Goal: Information Seeking & Learning: Check status

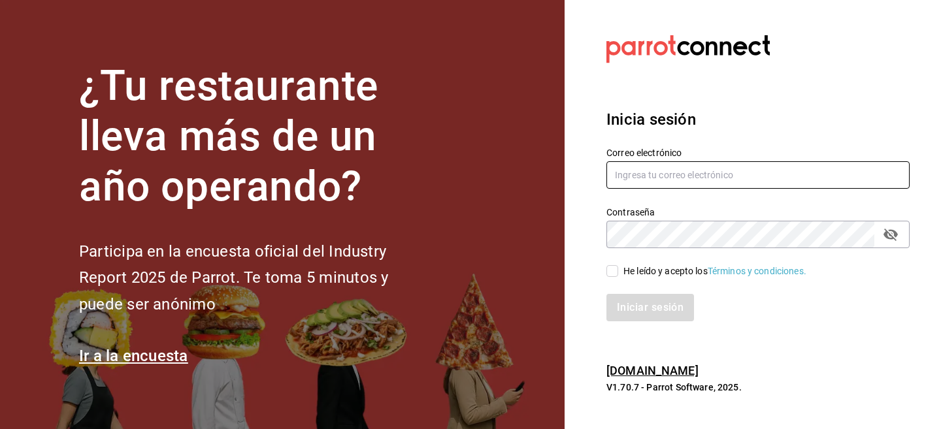
type input "ion@greenrhino.mx"
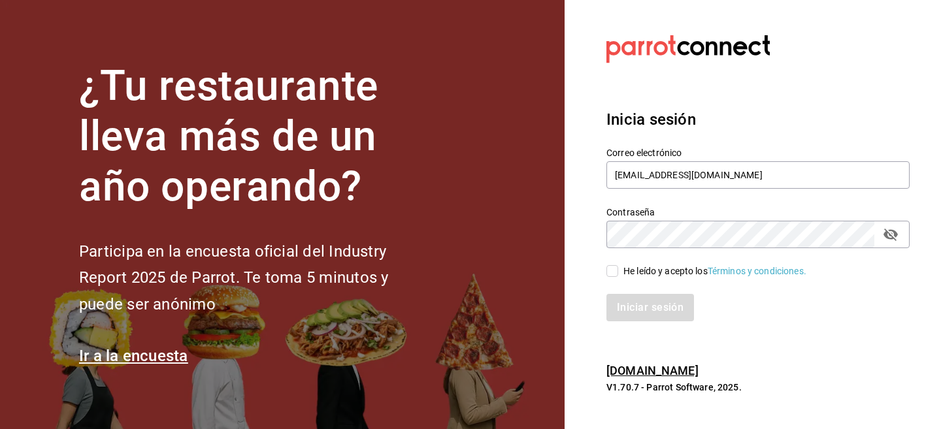
click at [612, 281] on div "Iniciar sesión" at bounding box center [750, 299] width 319 height 43
click at [613, 273] on input "He leído y acepto los Términos y condiciones." at bounding box center [612, 271] width 12 height 12
checkbox input "true"
click at [625, 298] on button "Iniciar sesión" at bounding box center [650, 307] width 89 height 27
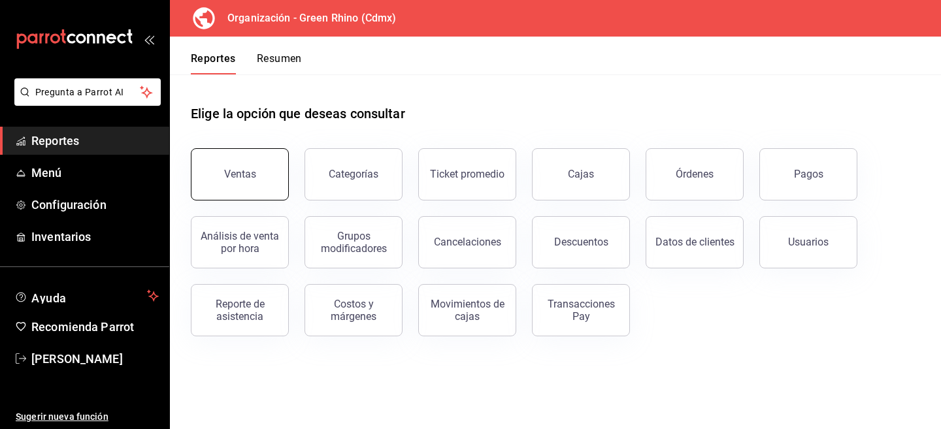
click at [277, 193] on button "Ventas" at bounding box center [240, 174] width 98 height 52
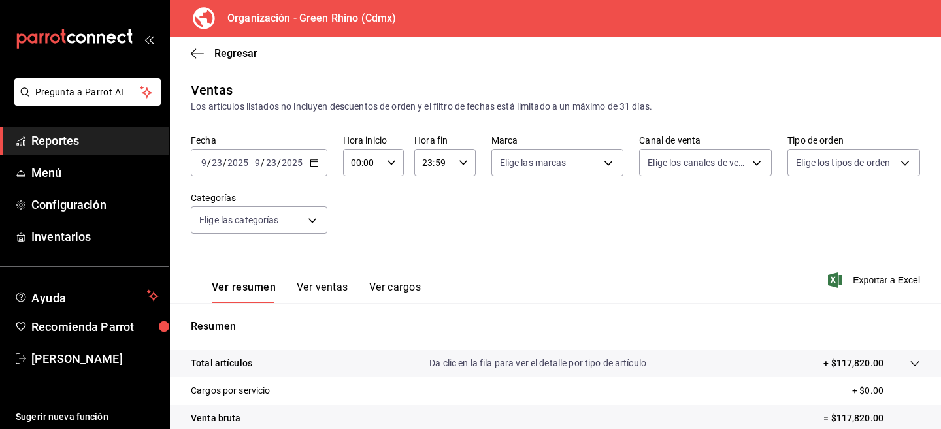
scroll to position [179, 0]
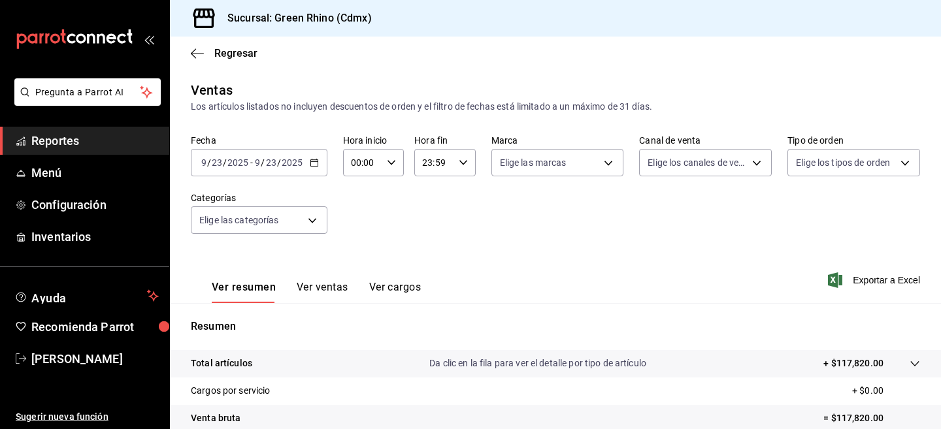
scroll to position [197, 0]
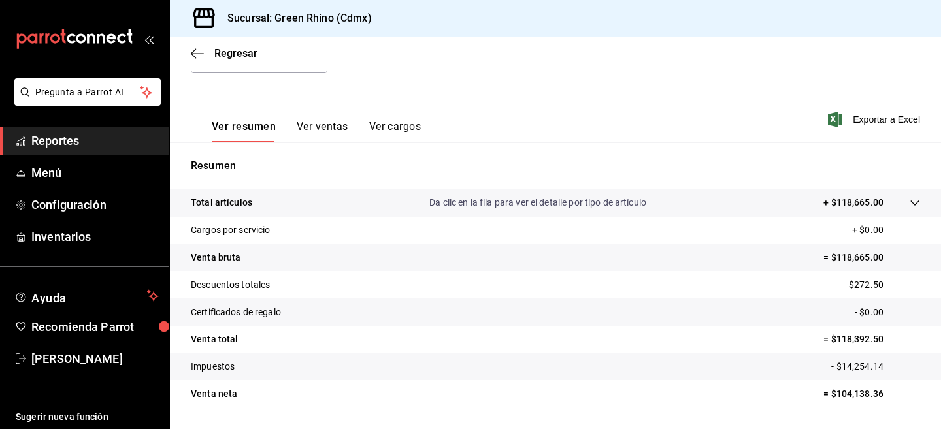
scroll to position [174, 0]
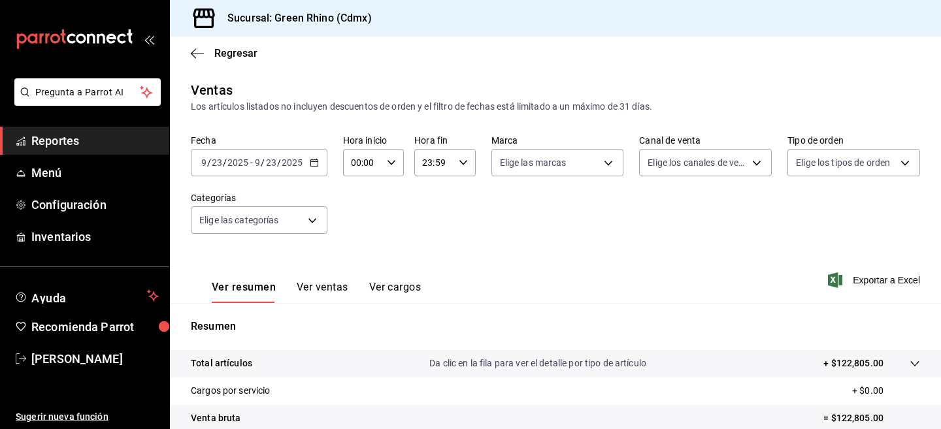
scroll to position [110, 0]
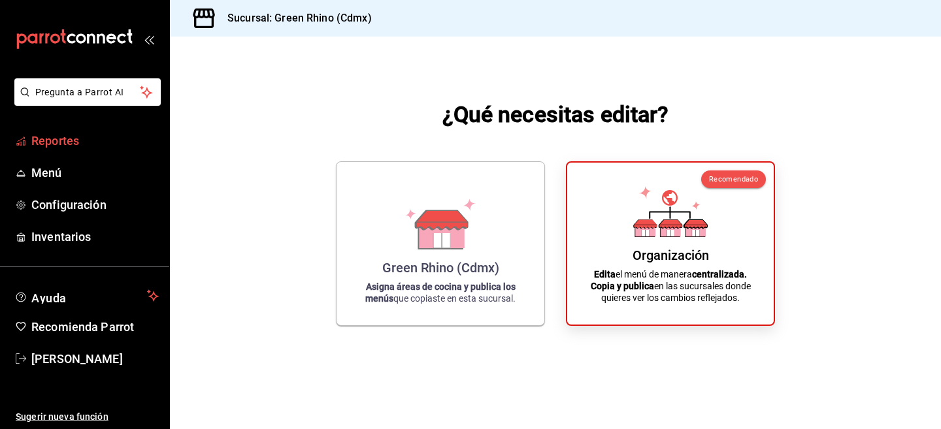
click at [60, 147] on span "Reportes" at bounding box center [94, 141] width 127 height 18
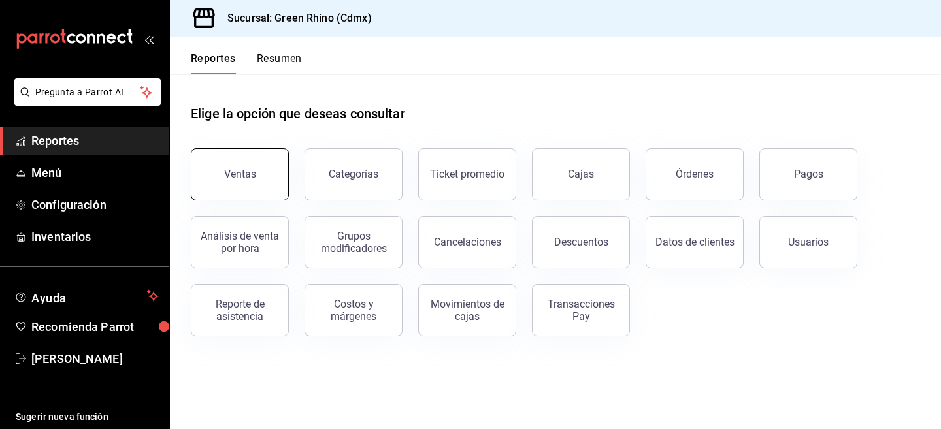
click at [272, 188] on button "Ventas" at bounding box center [240, 174] width 98 height 52
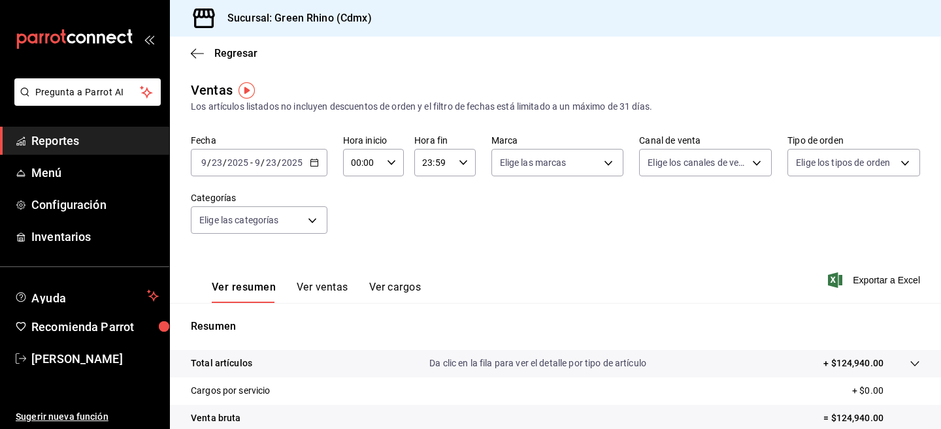
click at [288, 165] on input "2025" at bounding box center [292, 162] width 22 height 10
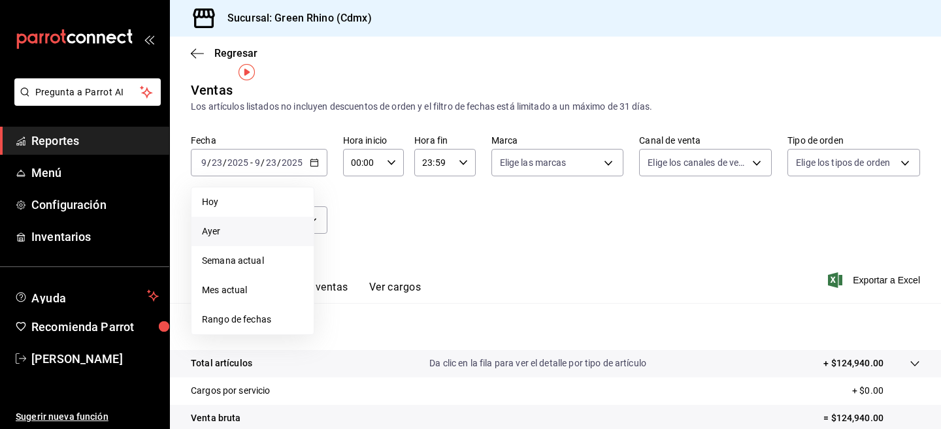
scroll to position [28, 0]
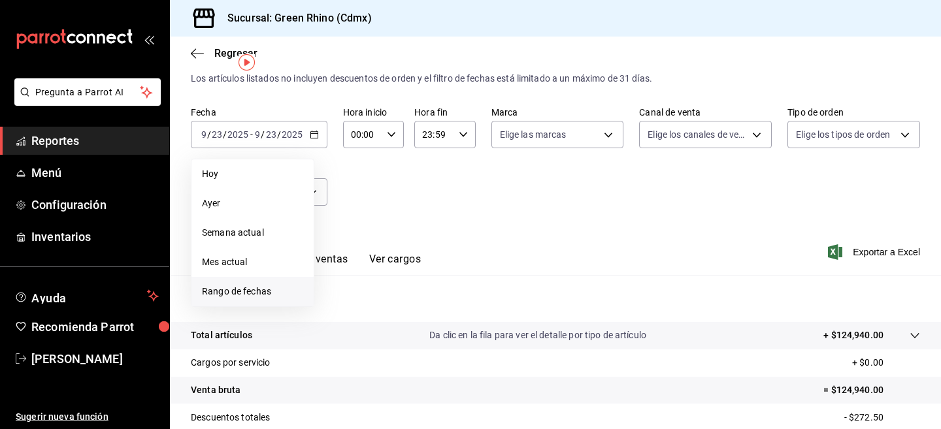
click at [267, 282] on li "Rango de fechas" at bounding box center [252, 291] width 122 height 29
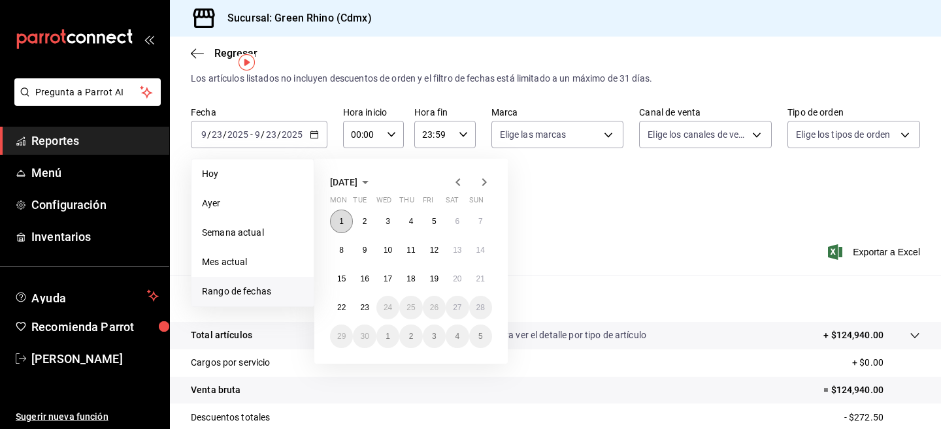
click at [340, 224] on abbr "1" at bounding box center [341, 221] width 5 height 9
click at [361, 305] on abbr "23" at bounding box center [364, 307] width 8 height 9
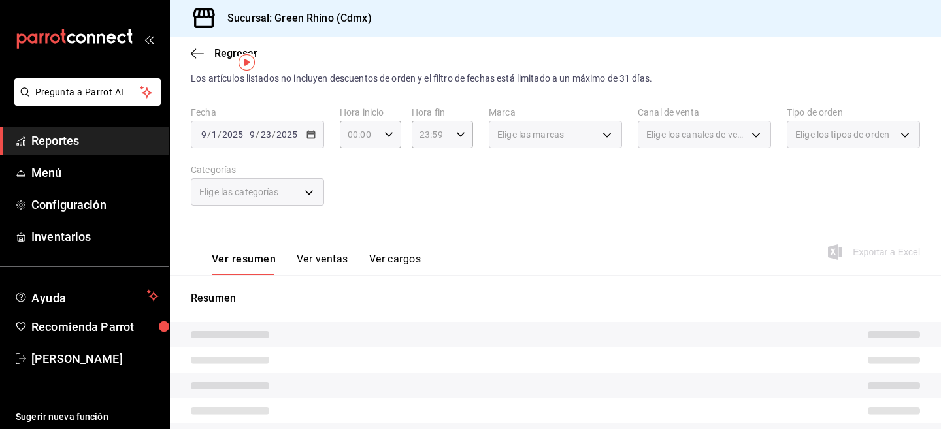
click at [302, 193] on div "Elige las categorías" at bounding box center [257, 191] width 133 height 27
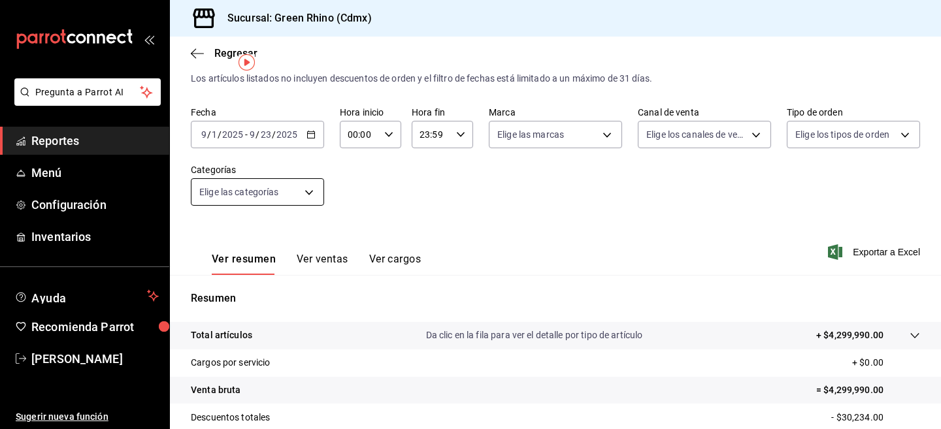
click at [307, 191] on body "Pregunta a Parrot AI Reportes Menú Configuración Inventarios Ayuda Recomienda P…" at bounding box center [470, 214] width 941 height 429
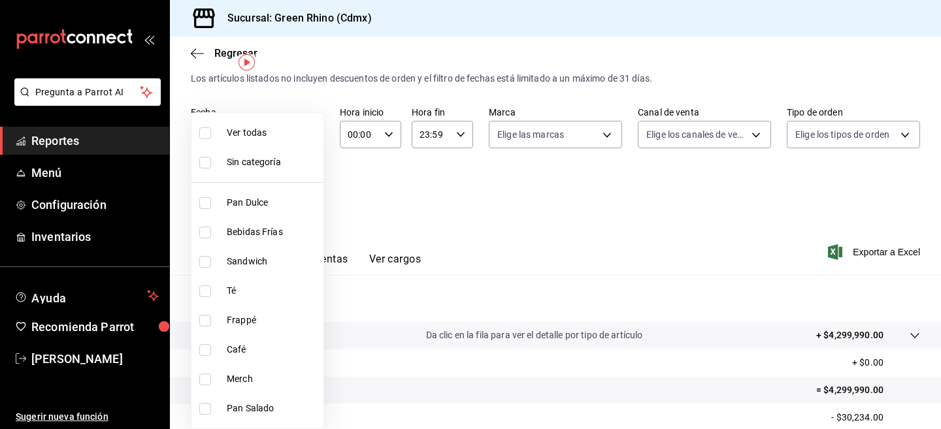
click at [232, 373] on span "Merch" at bounding box center [272, 380] width 91 height 14
type input "c9106683-75c3-4c5f-af1a-4e7ba5903217"
checkbox input "true"
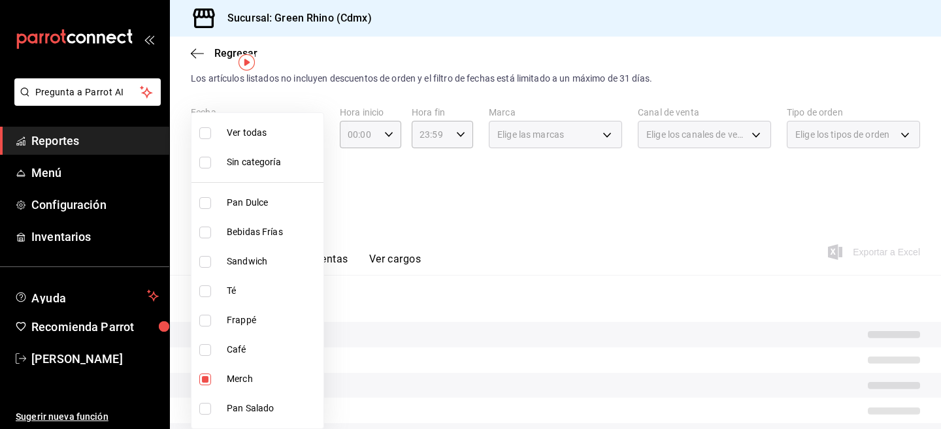
click at [512, 228] on div at bounding box center [470, 214] width 941 height 429
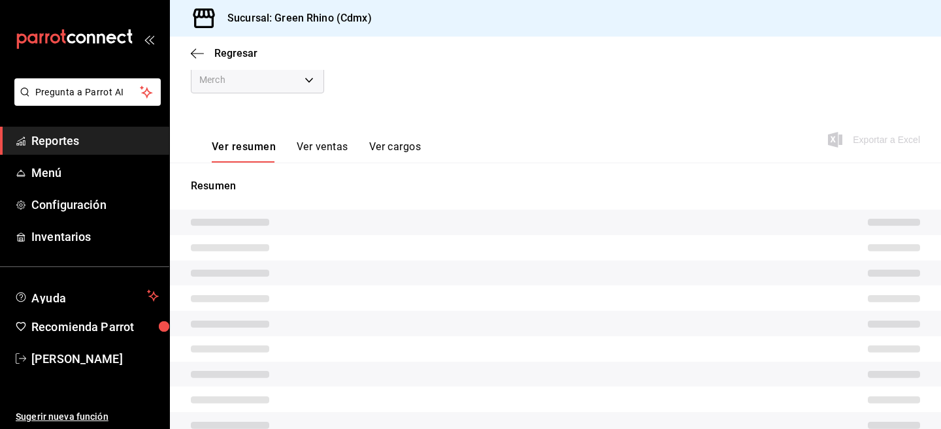
scroll to position [141, 0]
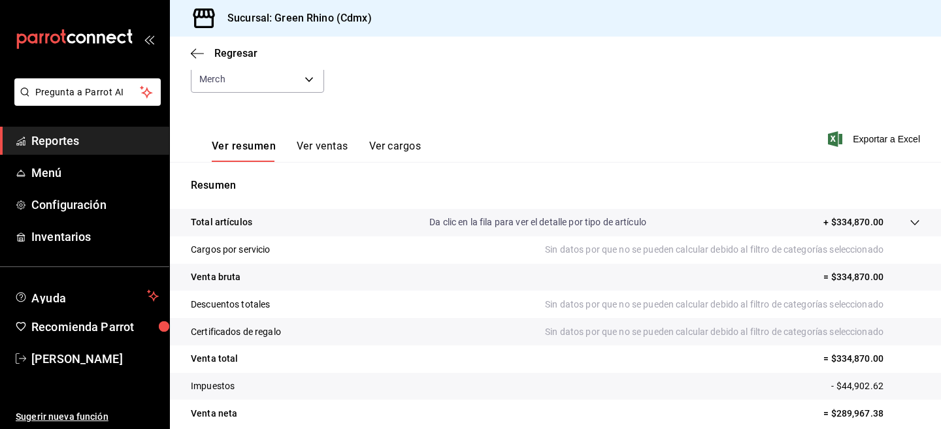
click at [331, 146] on button "Ver ventas" at bounding box center [323, 151] width 52 height 22
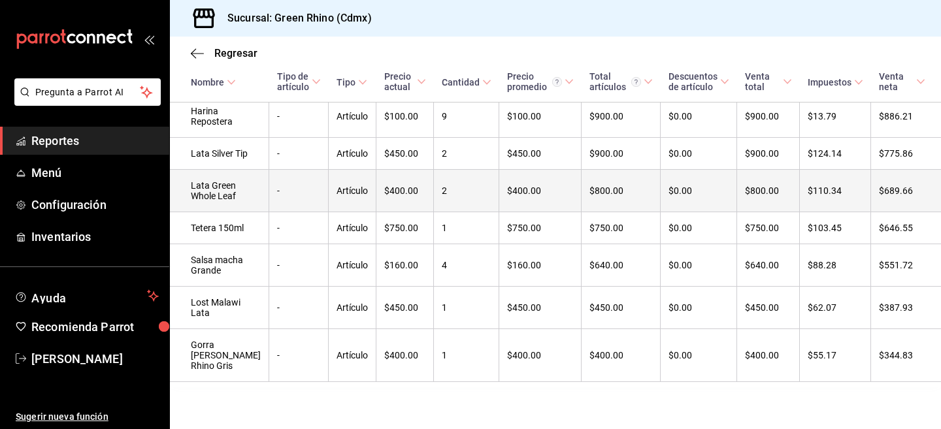
scroll to position [1167, 0]
